Goal: Task Accomplishment & Management: Manage account settings

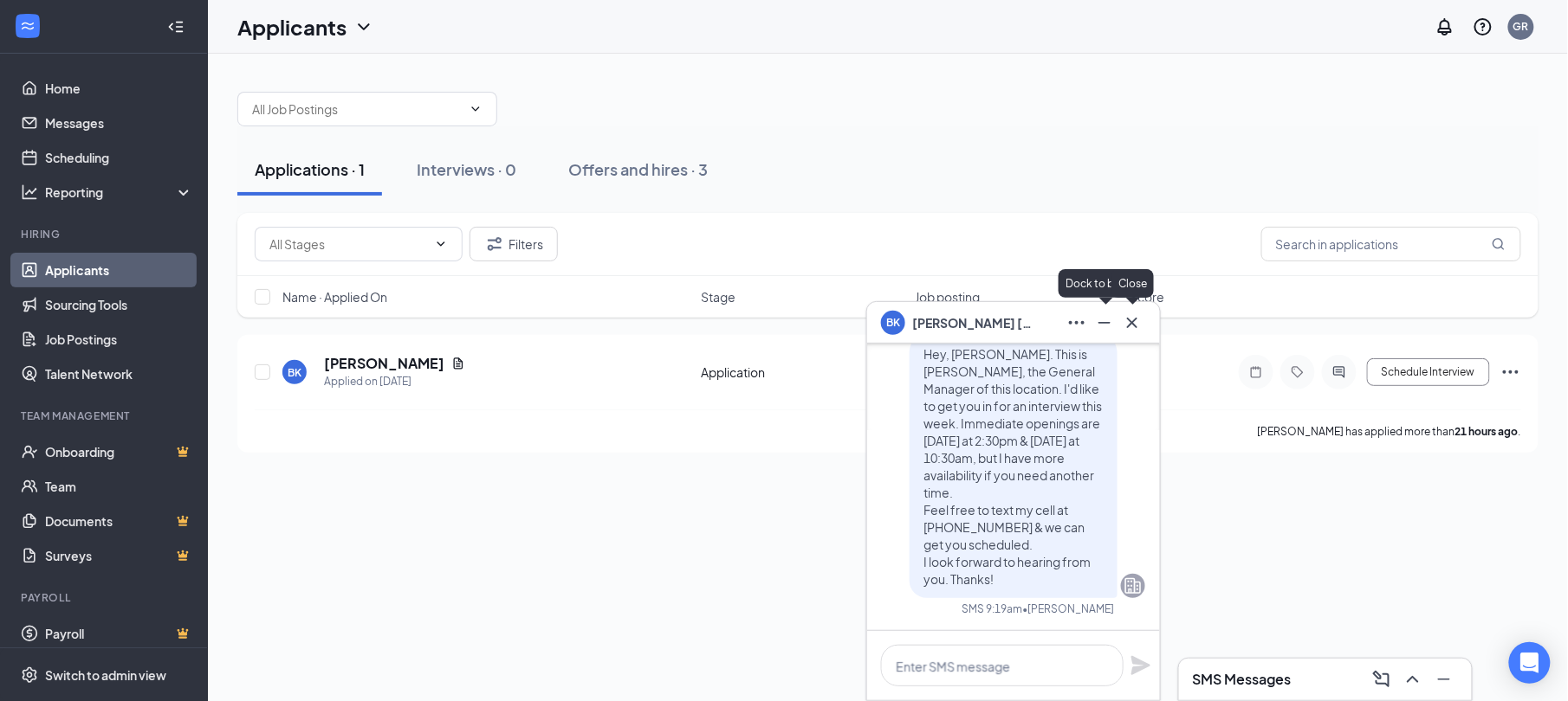
click at [1131, 320] on icon "Cross" at bounding box center [1132, 322] width 10 height 10
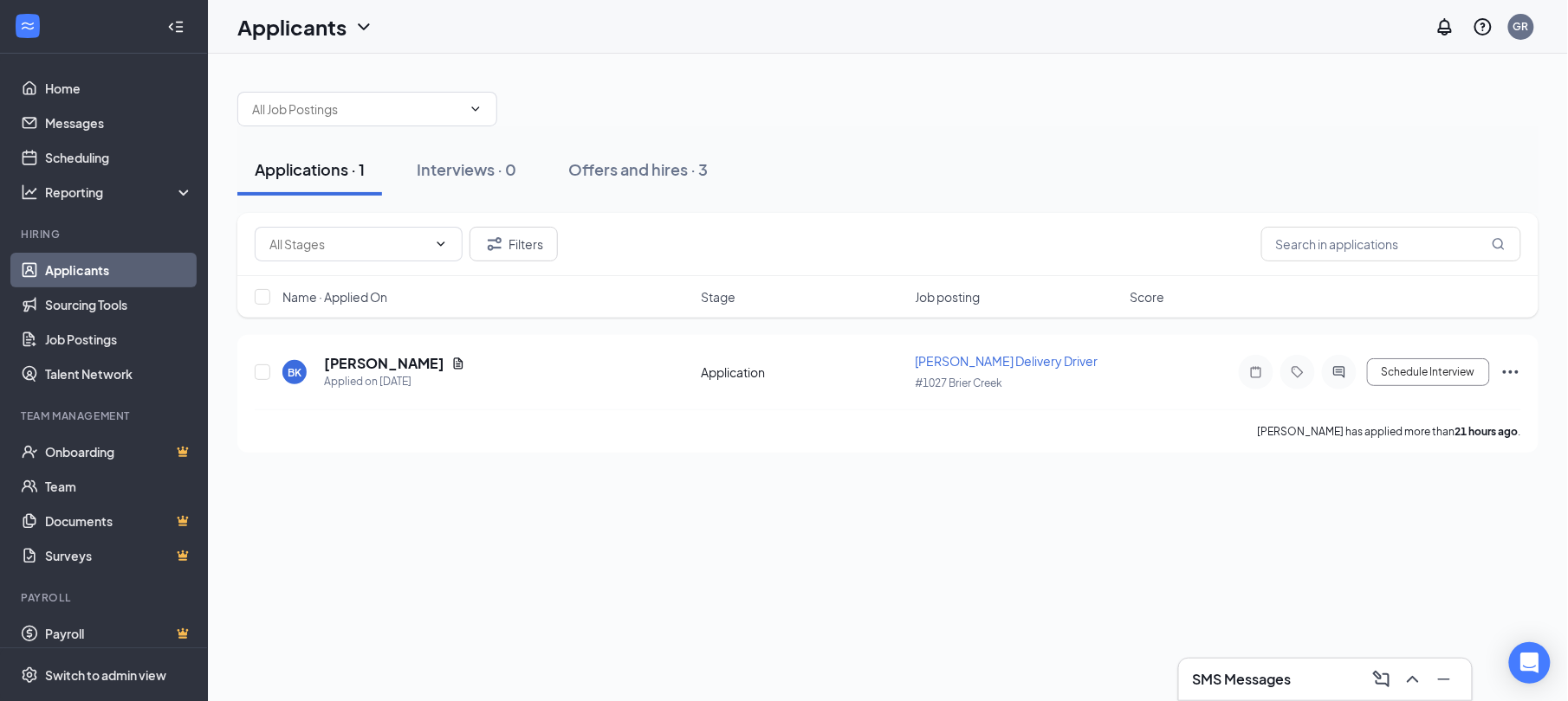
click at [324, 29] on h1 "Applicants" at bounding box center [292, 26] width 109 height 29
click at [76, 93] on link "Home" at bounding box center [119, 88] width 148 height 34
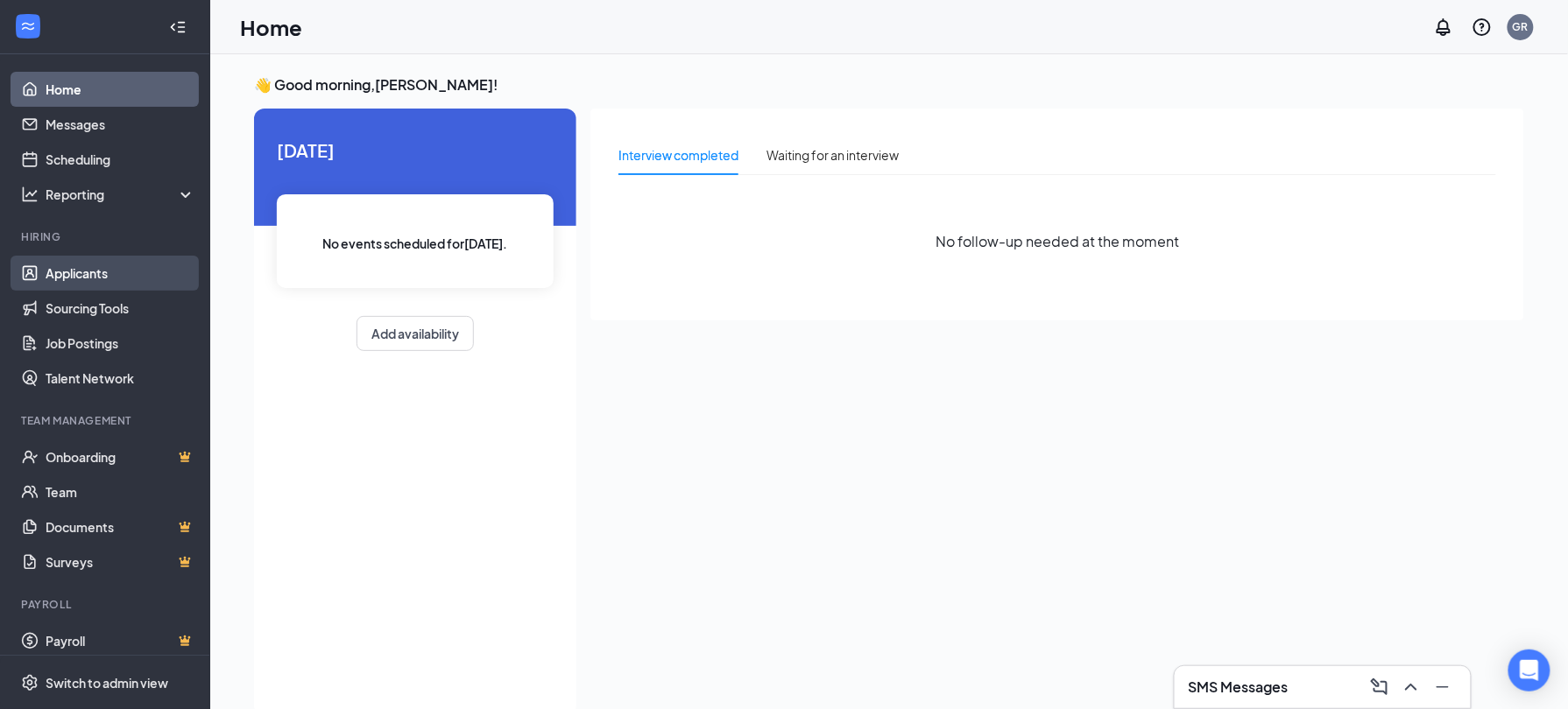
click at [89, 271] on link "Applicants" at bounding box center [120, 273] width 150 height 35
click at [92, 277] on link "Applicants" at bounding box center [120, 273] width 150 height 35
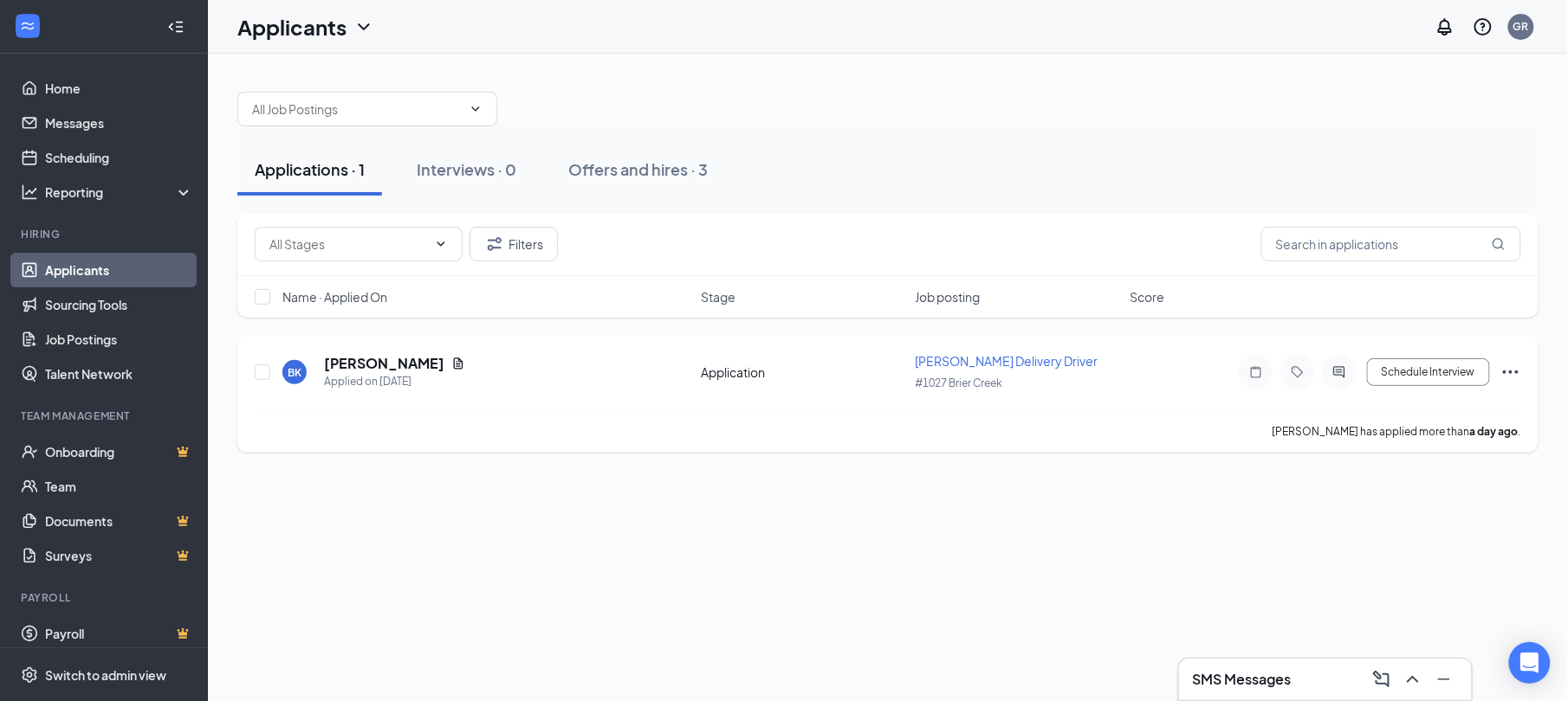
click at [1338, 365] on div at bounding box center [1339, 373] width 34 height 34
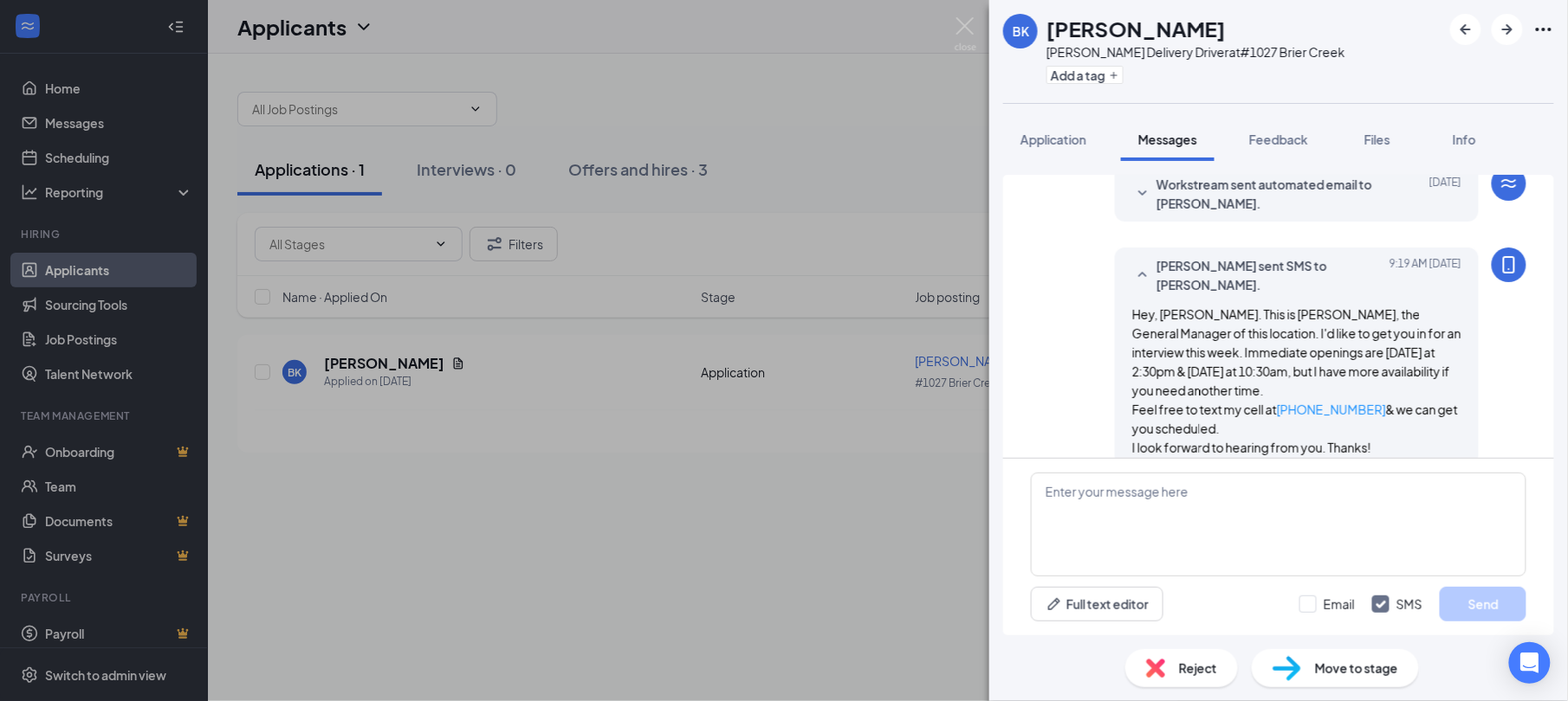
scroll to position [157, 0]
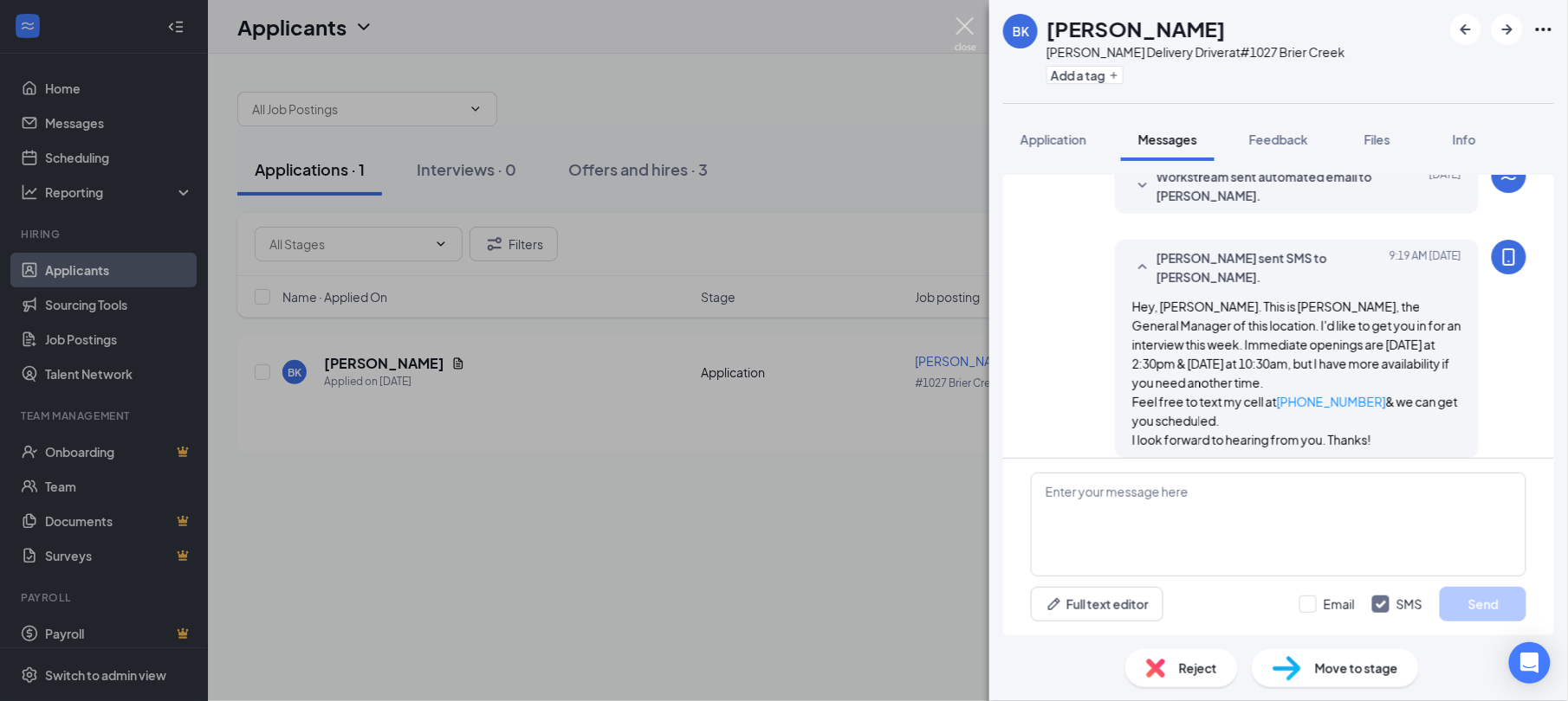
click at [969, 24] on img at bounding box center [965, 34] width 22 height 34
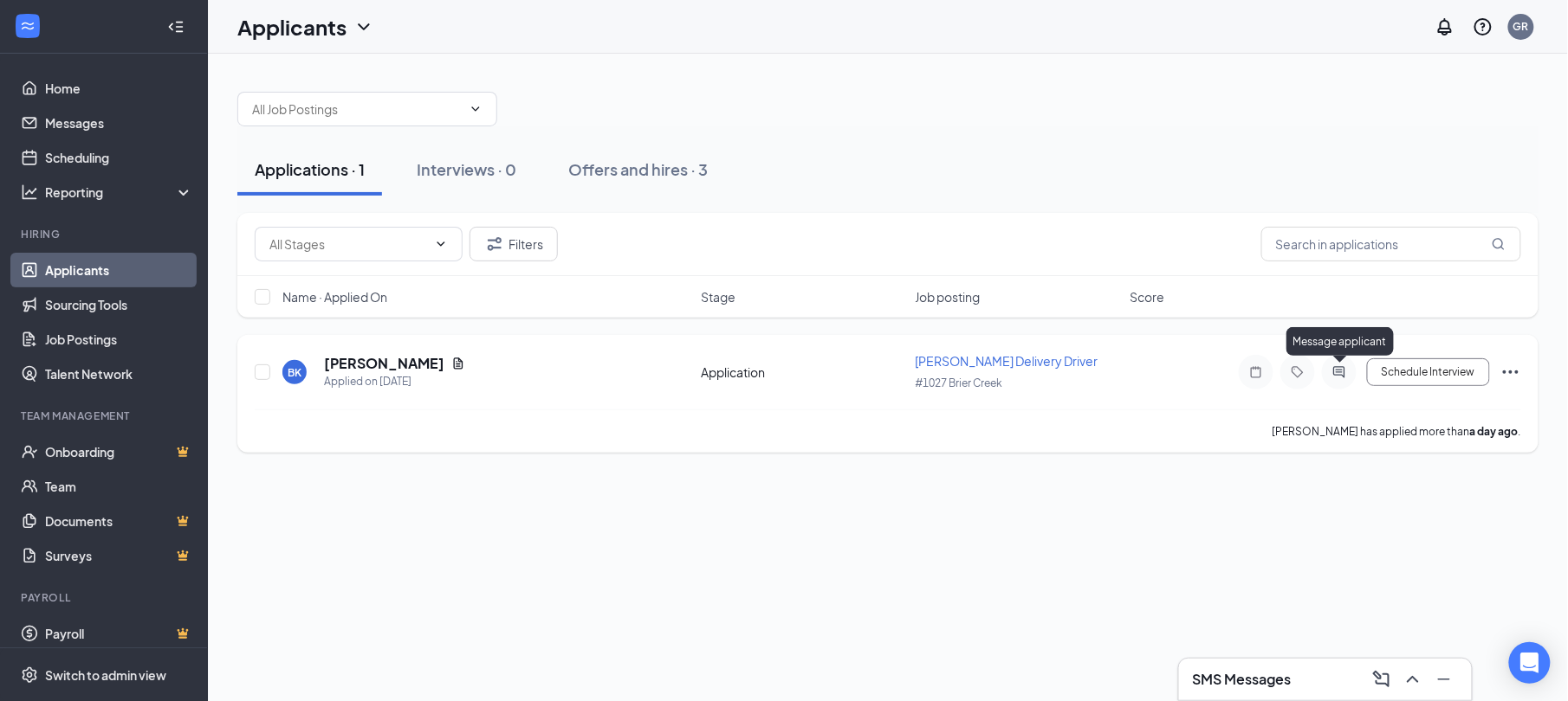
click at [1343, 375] on icon "ActiveChat" at bounding box center [1339, 372] width 21 height 14
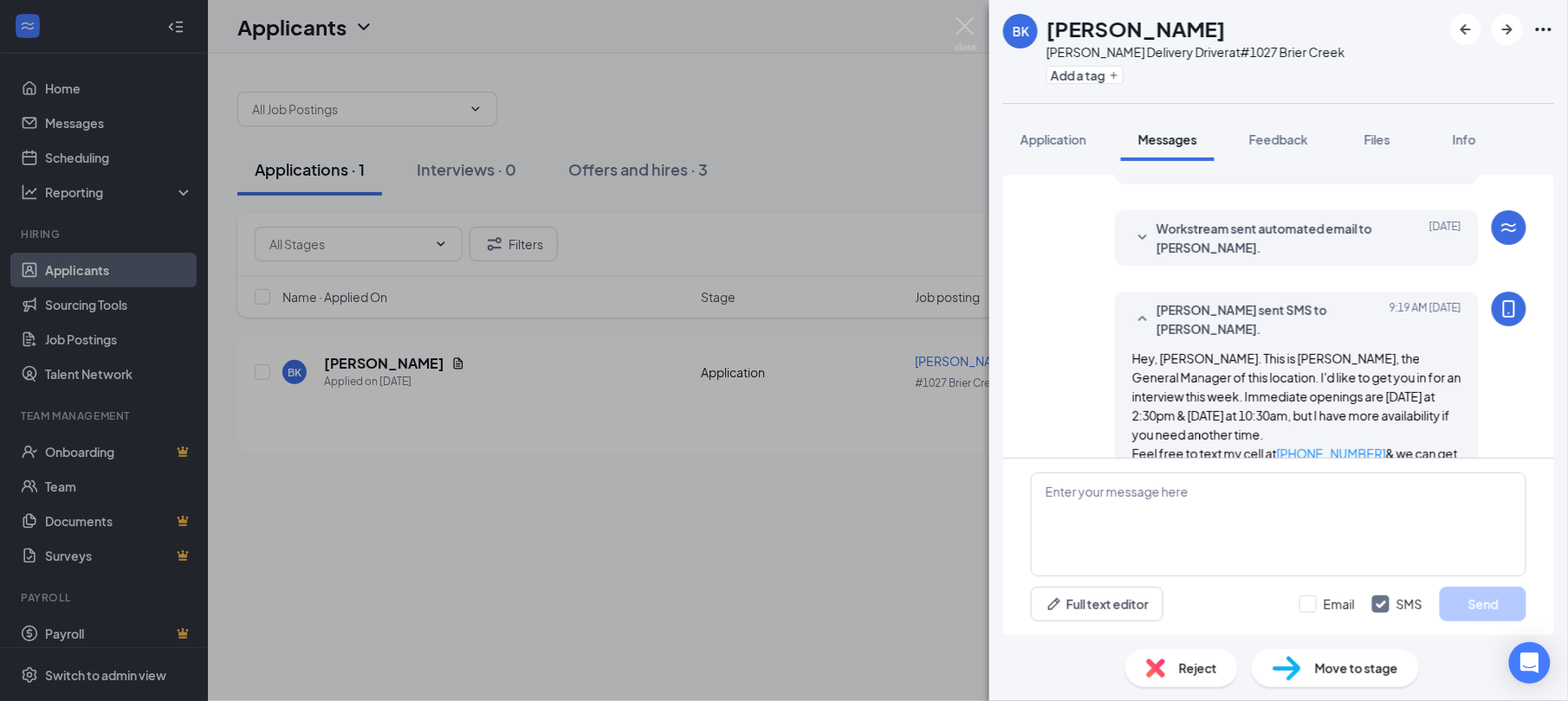
scroll to position [157, 0]
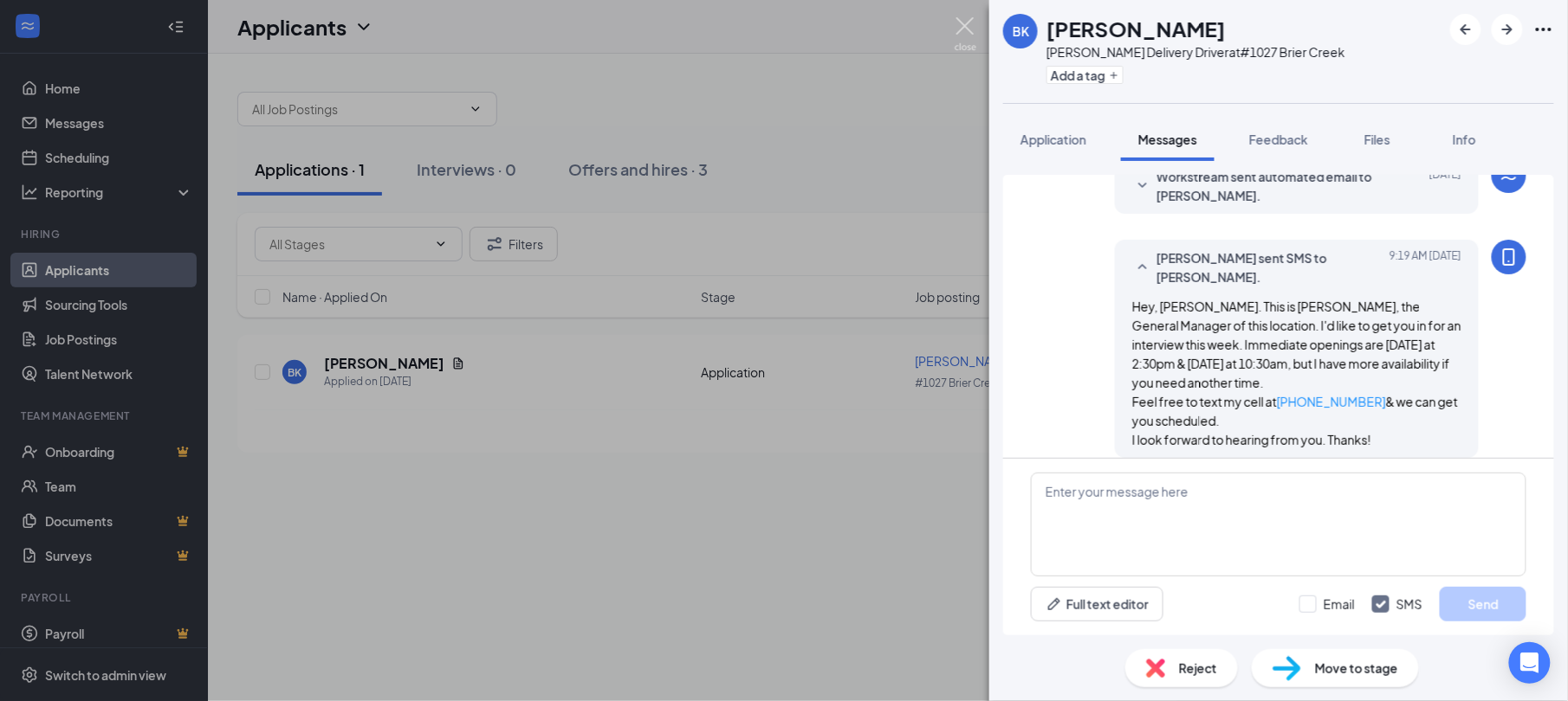
click at [955, 19] on img at bounding box center [965, 34] width 22 height 34
